Goal: Information Seeking & Learning: Learn about a topic

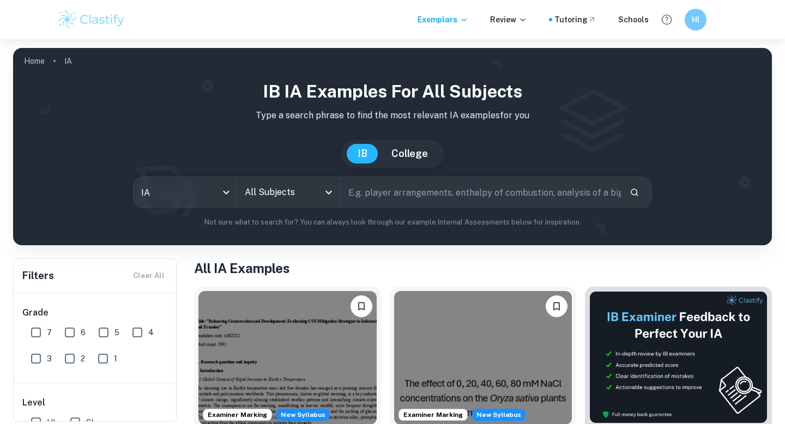
click at [329, 197] on icon "Open" at bounding box center [328, 192] width 13 height 13
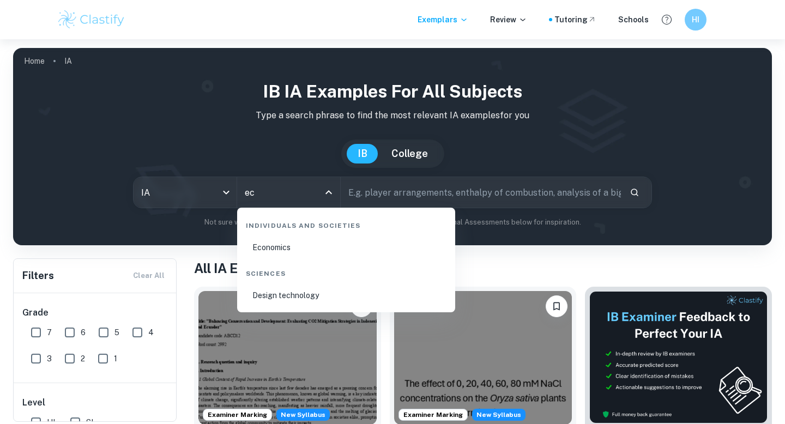
click at [282, 252] on li "Economics" at bounding box center [346, 247] width 209 height 25
type input "Economics"
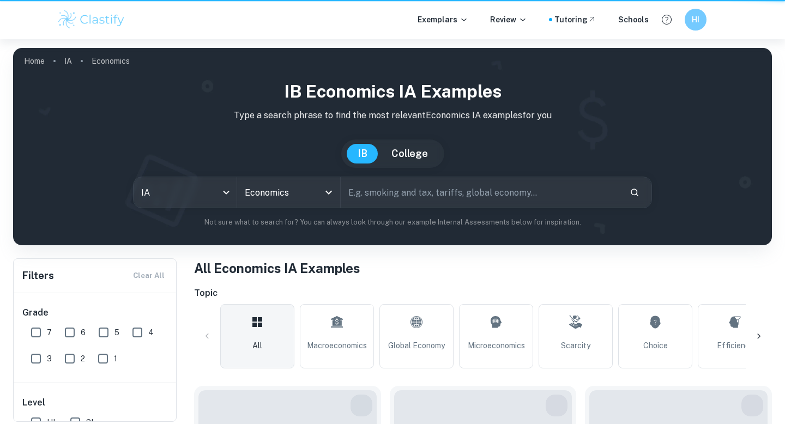
click at [405, 198] on input "text" at bounding box center [481, 192] width 280 height 31
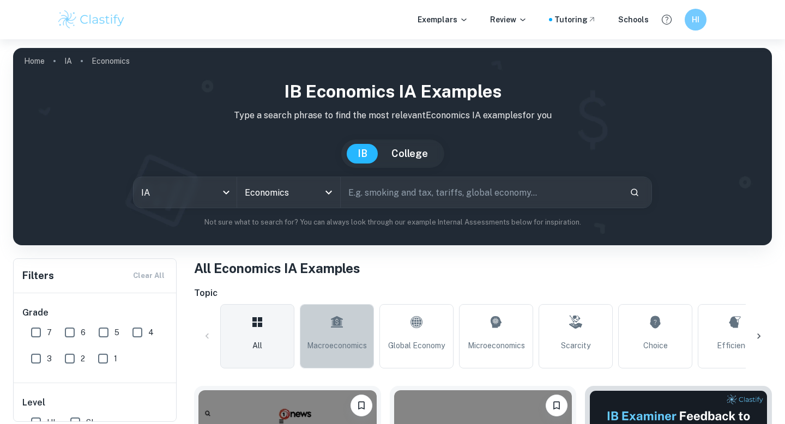
click at [356, 335] on link "Macroeconomics" at bounding box center [337, 336] width 74 height 64
type input "Macroeconomics"
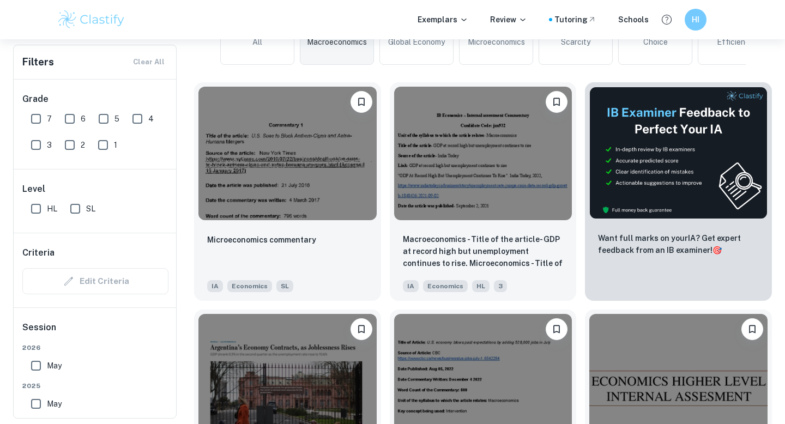
scroll to position [152, 0]
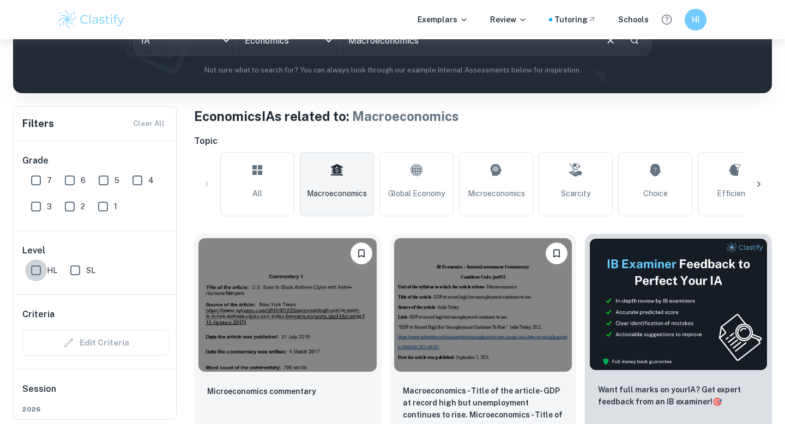
click at [39, 268] on input "HL" at bounding box center [36, 271] width 22 height 22
checkbox input "true"
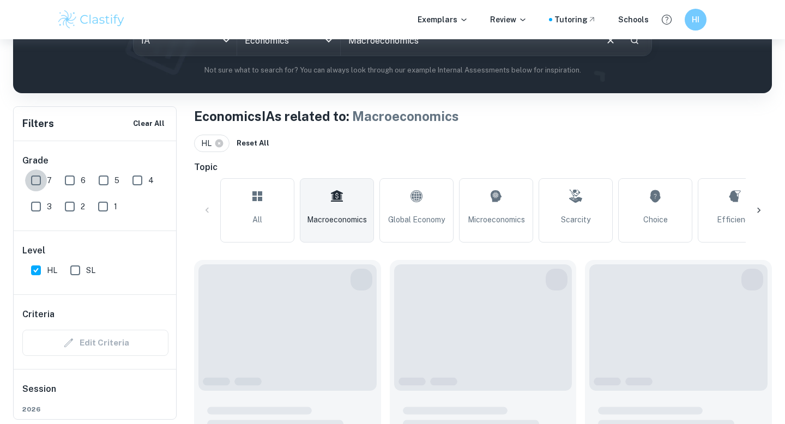
click at [35, 179] on input "7" at bounding box center [36, 181] width 22 height 22
checkbox input "true"
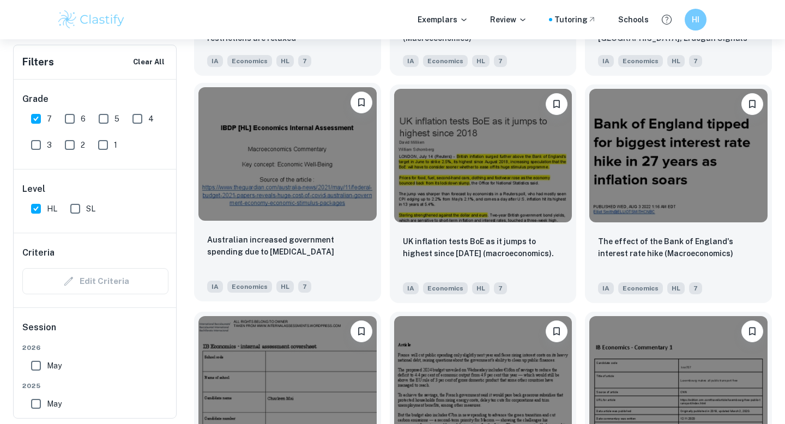
scroll to position [2151, 0]
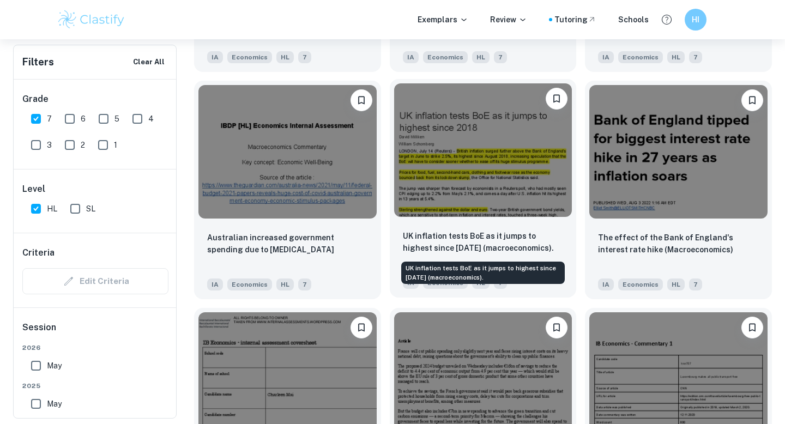
click at [421, 240] on p "UK inflation tests BoE as it jumps to highest since 2018 (macroeconomics)." at bounding box center [483, 242] width 161 height 24
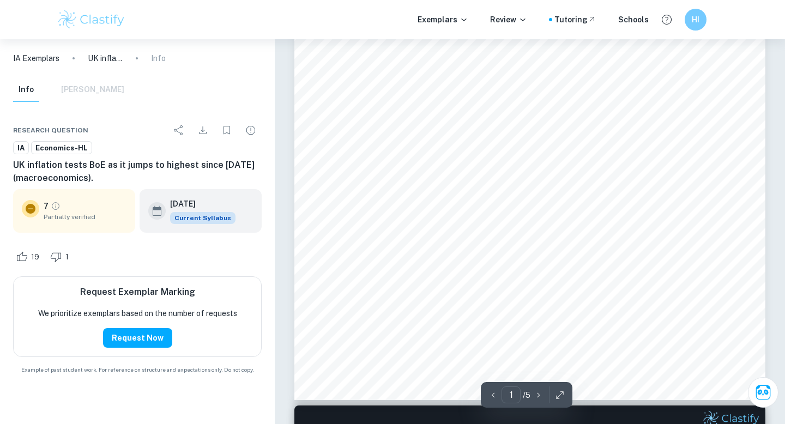
scroll to position [314, 0]
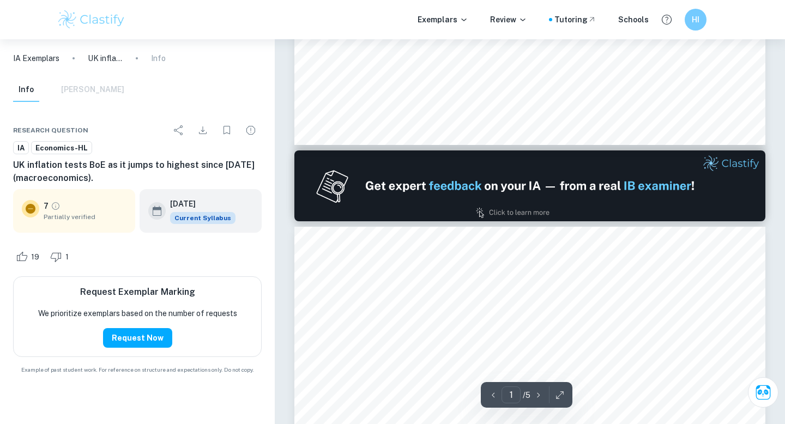
type input "2"
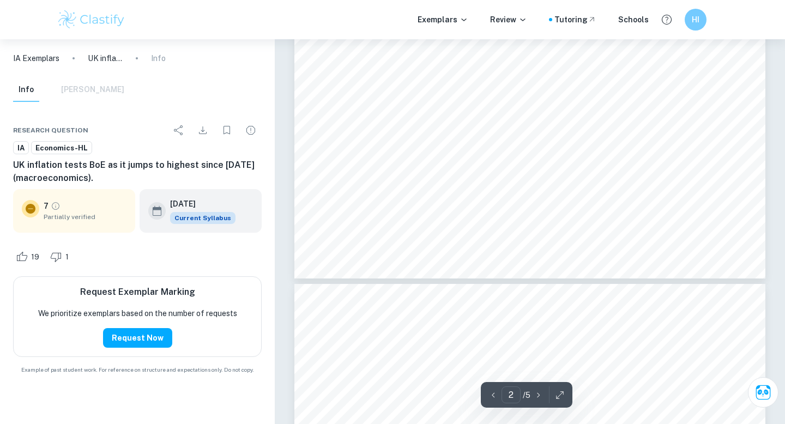
scroll to position [1204, 0]
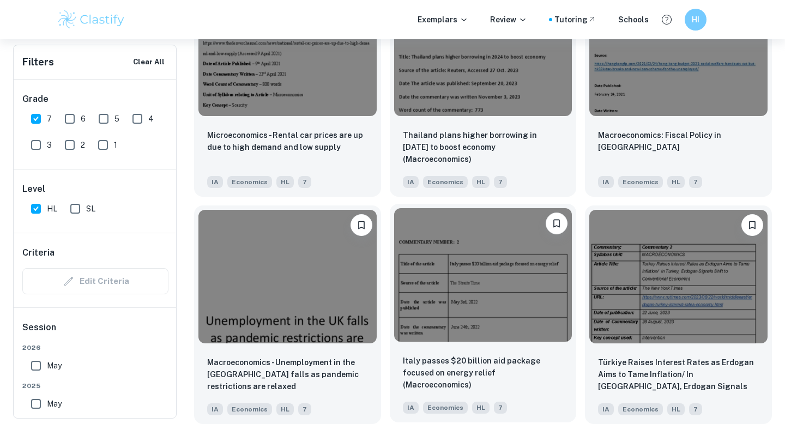
scroll to position [1610, 0]
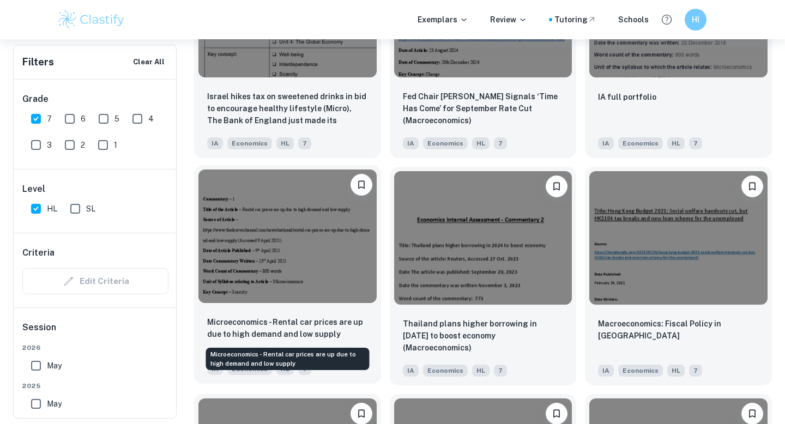
click at [321, 328] on p "Microeconomics - Rental car prices are up due to high demand and low supply" at bounding box center [287, 328] width 161 height 24
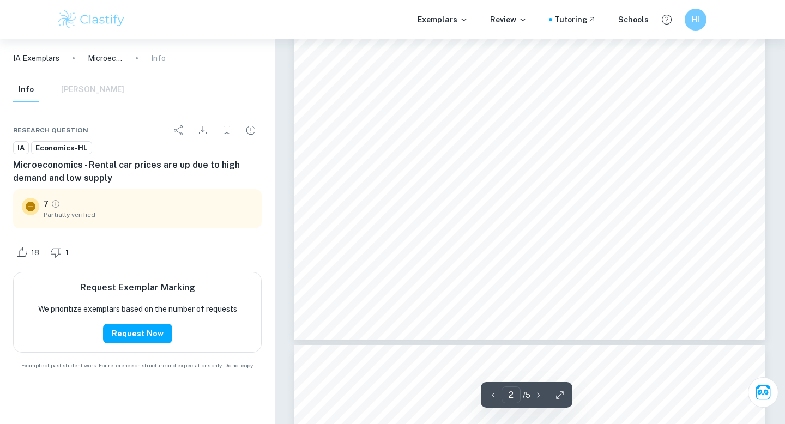
scroll to position [1050, 0]
type input "3"
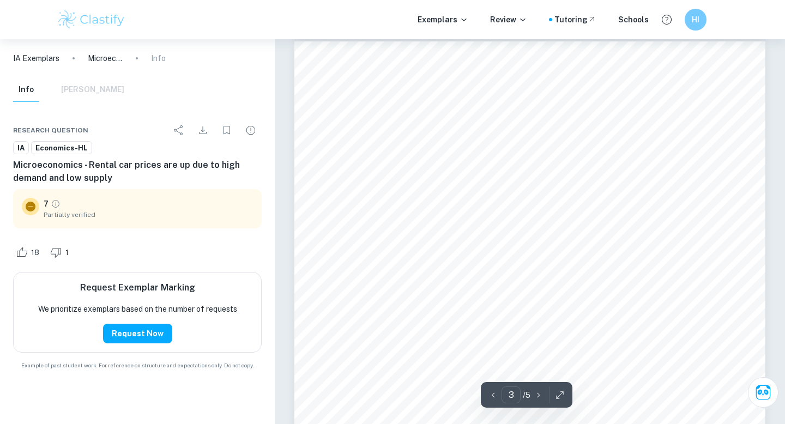
scroll to position [1426, 0]
